Goal: Task Accomplishment & Management: Manage account settings

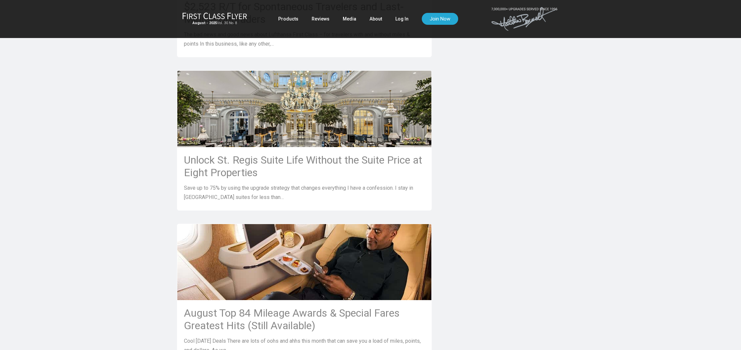
scroll to position [455, 0]
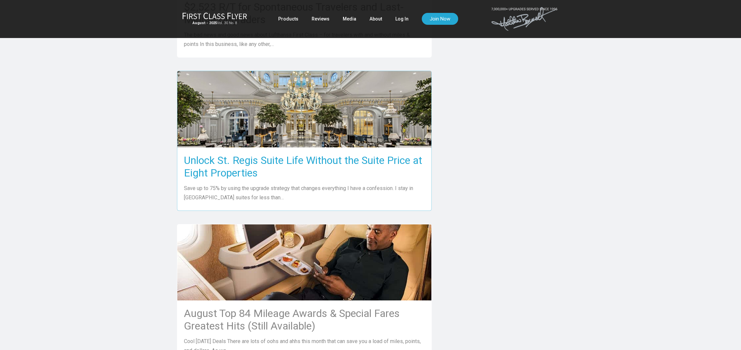
click at [278, 154] on h3 "Unlock St. Regis Suite Life Without the Suite Price at Eight Properties" at bounding box center [304, 166] width 241 height 25
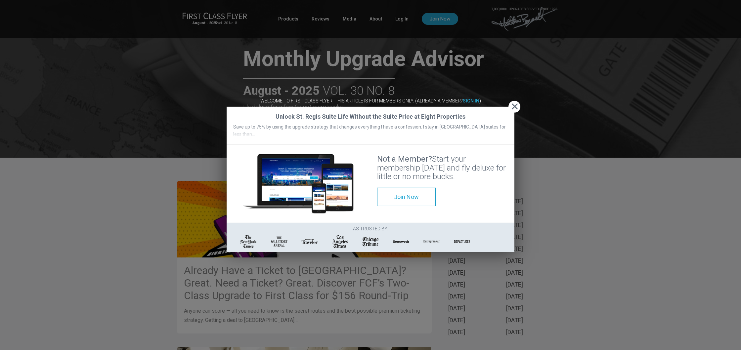
scroll to position [1224, 0]
click at [513, 103] on span "Close" at bounding box center [515, 106] width 12 height 7
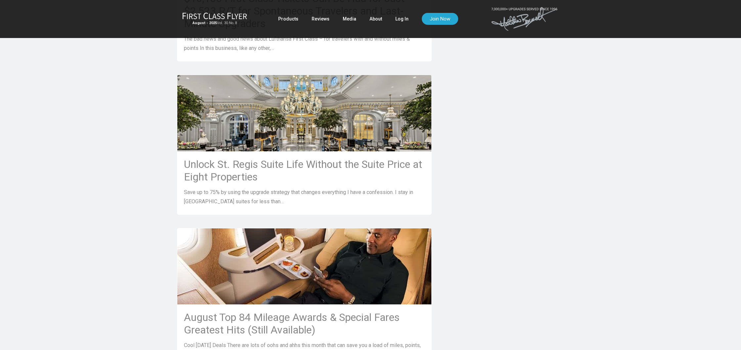
scroll to position [452, 0]
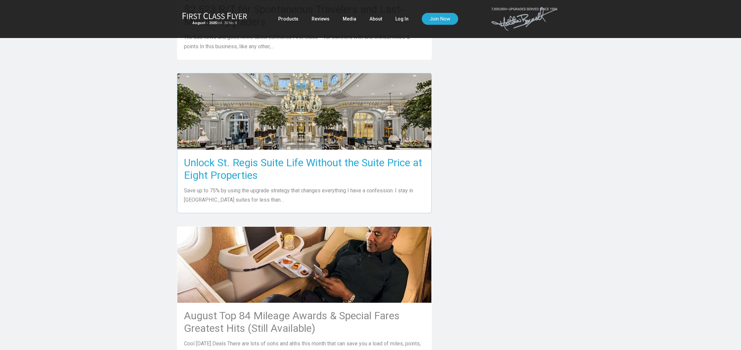
click at [225, 187] on p "Save up to 75% by using the upgrade strategy that changes everything I have a c…" at bounding box center [304, 195] width 241 height 19
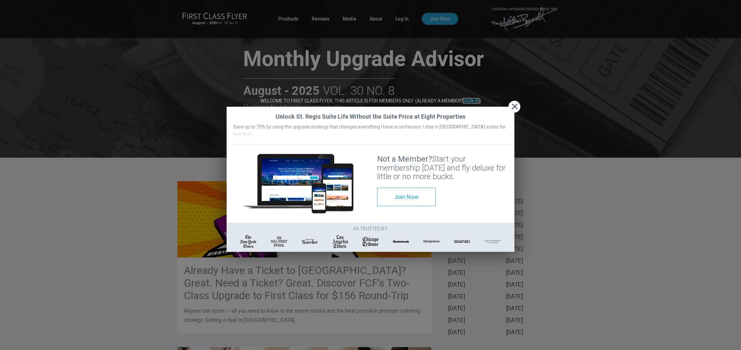
click at [469, 98] on strong "Sign In" at bounding box center [471, 100] width 17 height 5
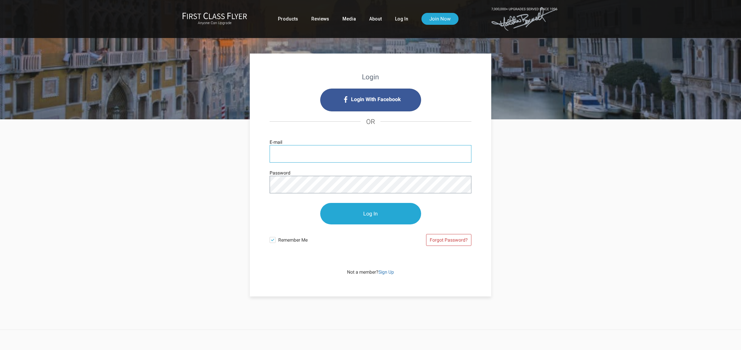
click at [337, 151] on input "E-mail" at bounding box center [371, 154] width 202 height 18
type input "eboas@lanessouthmiami.com"
click at [531, 198] on div "Login Login With Facebook OR eboas@lanessouthmiami.com E-mail Password Log In R…" at bounding box center [370, 208] width 387 height 177
